Goal: Task Accomplishment & Management: Use online tool/utility

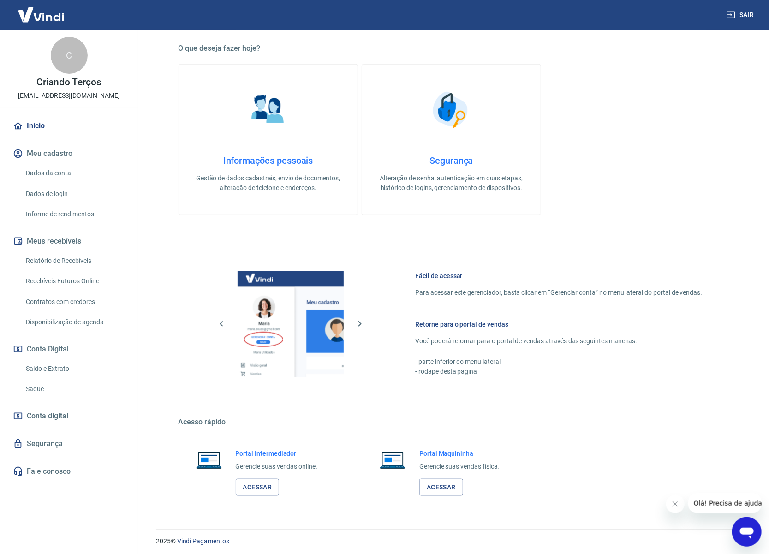
scroll to position [237, 0]
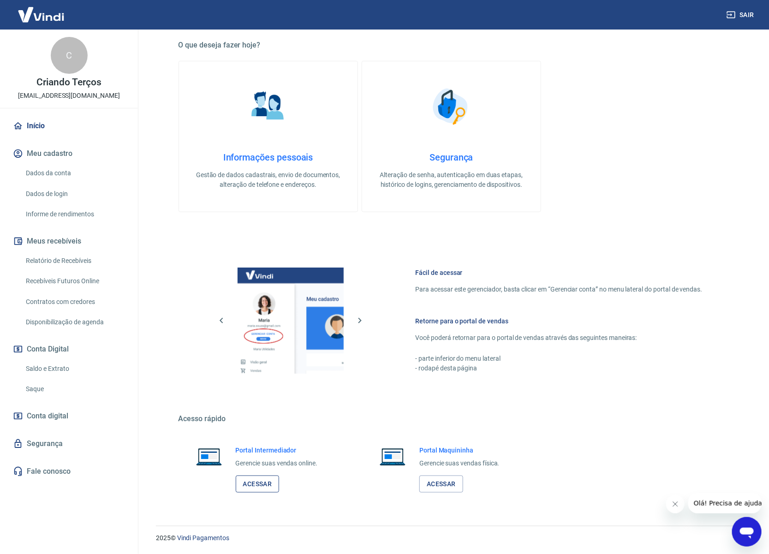
click at [251, 481] on link "Acessar" at bounding box center [258, 484] width 44 height 17
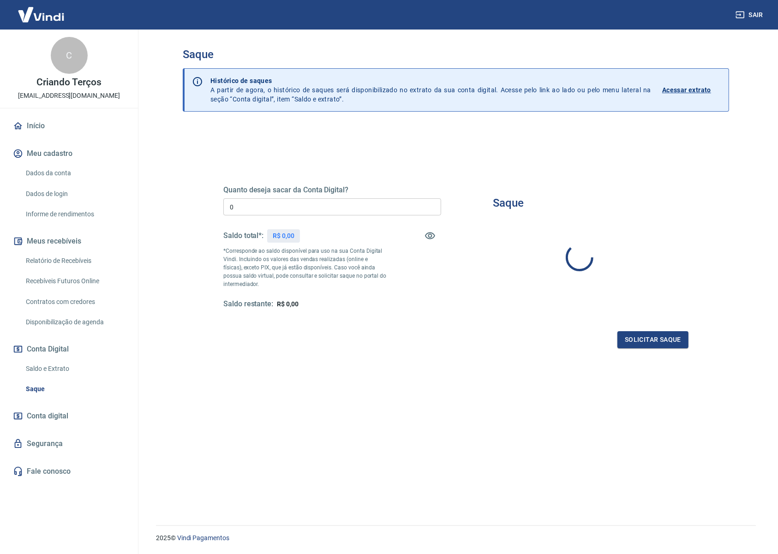
type input "R$ 0,00"
